Goal: Find specific page/section: Find specific page/section

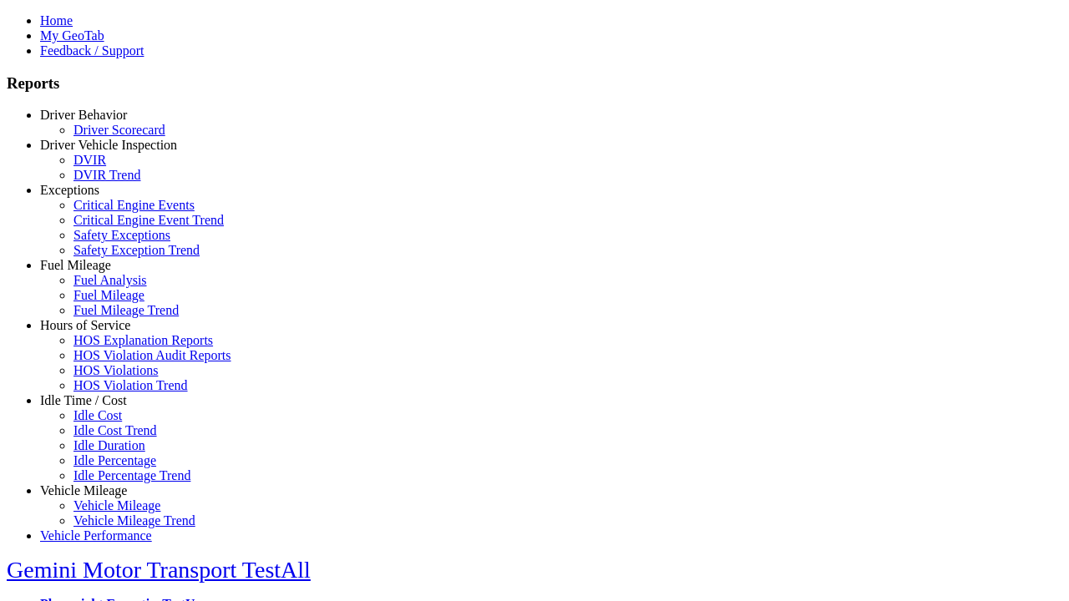
click at [96, 408] on link "Idle Time / Cost" at bounding box center [83, 400] width 87 height 14
click at [109, 423] on link "Idle Cost" at bounding box center [97, 415] width 48 height 14
select select "**"
type input "**********"
